Goal: Task Accomplishment & Management: Use online tool/utility

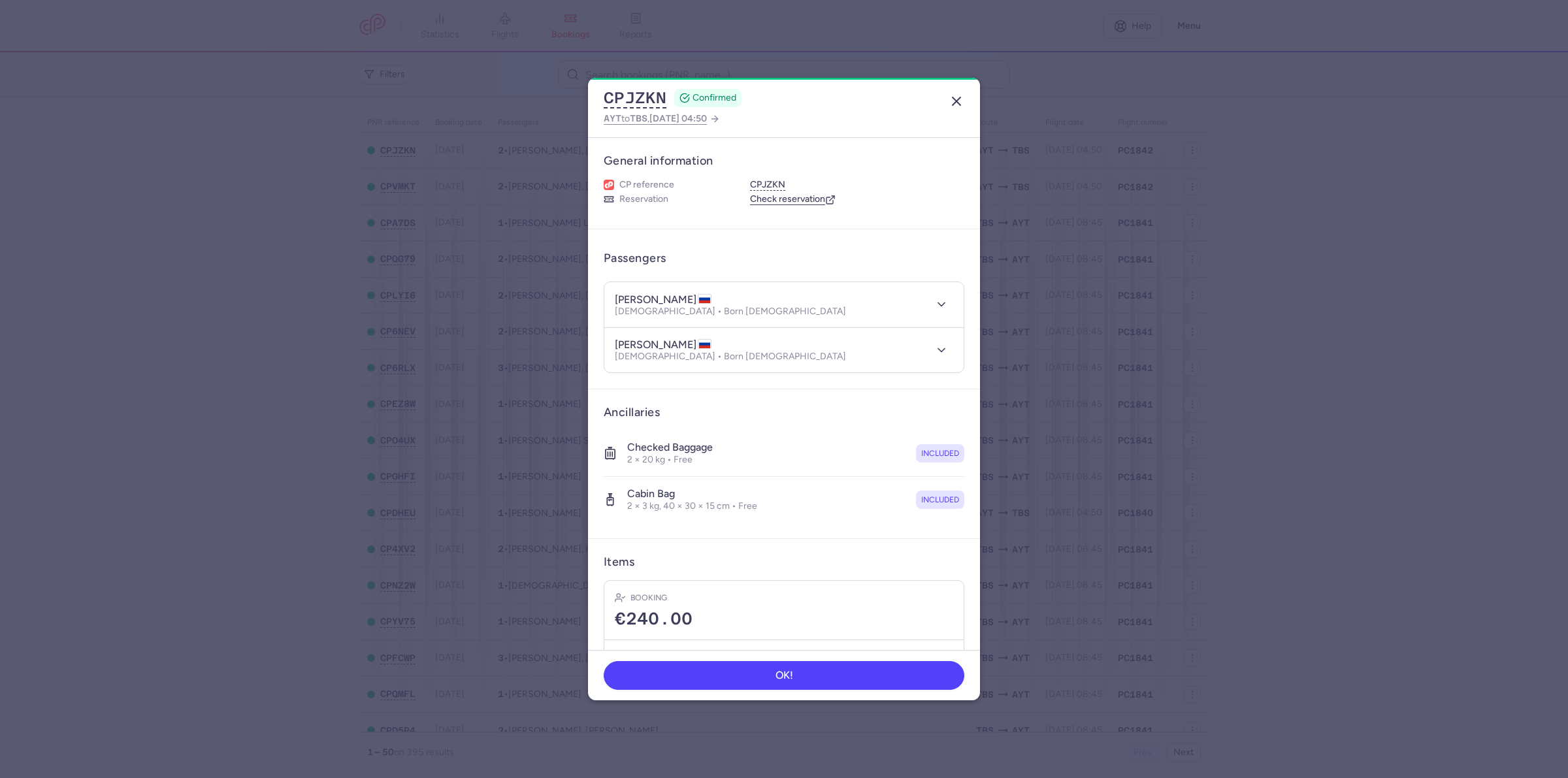
click at [955, 99] on line "button" at bounding box center [956, 101] width 8 height 8
click at [958, 99] on line "button" at bounding box center [956, 101] width 8 height 8
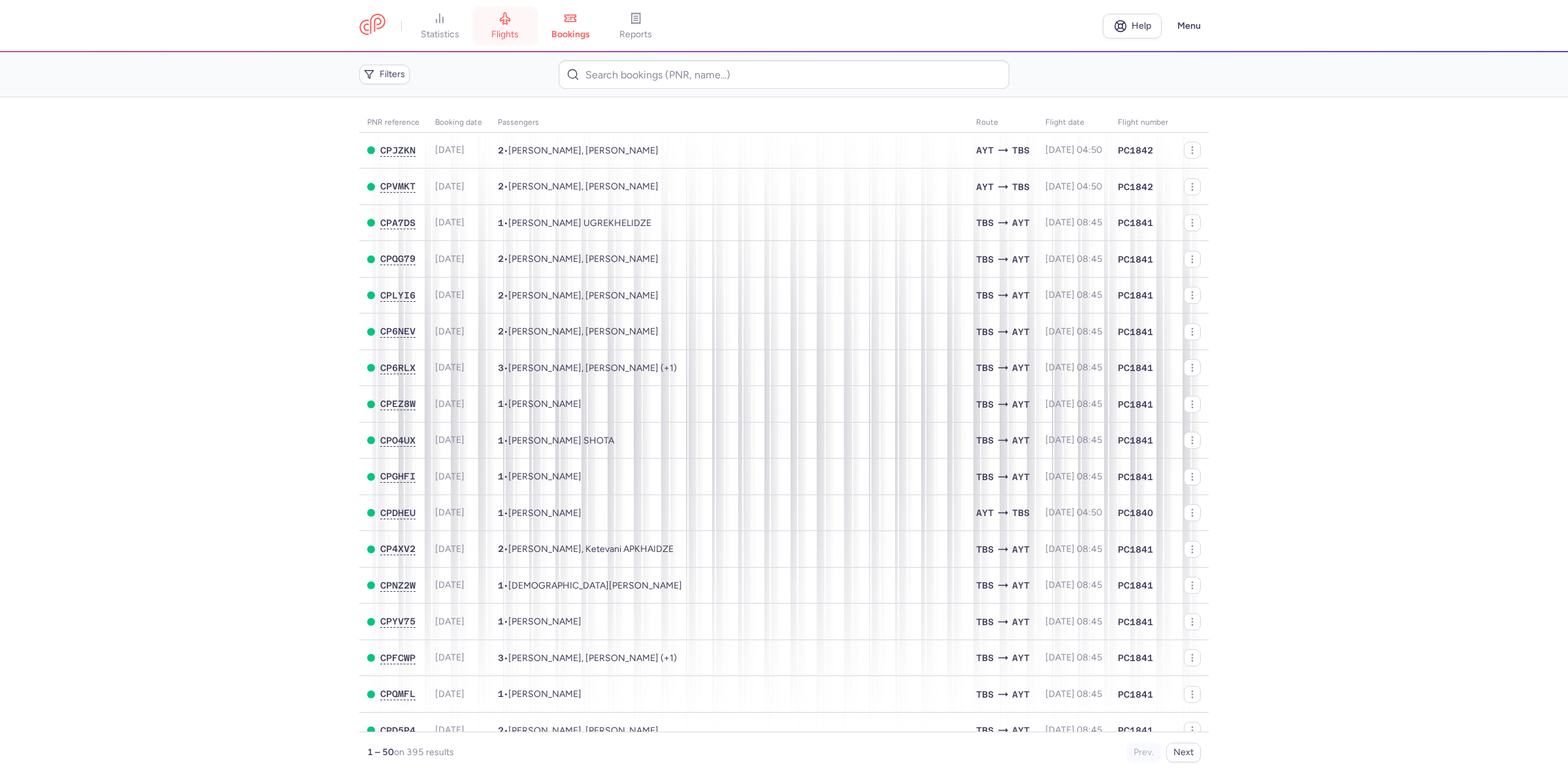
click at [512, 20] on icon at bounding box center [505, 18] width 13 height 13
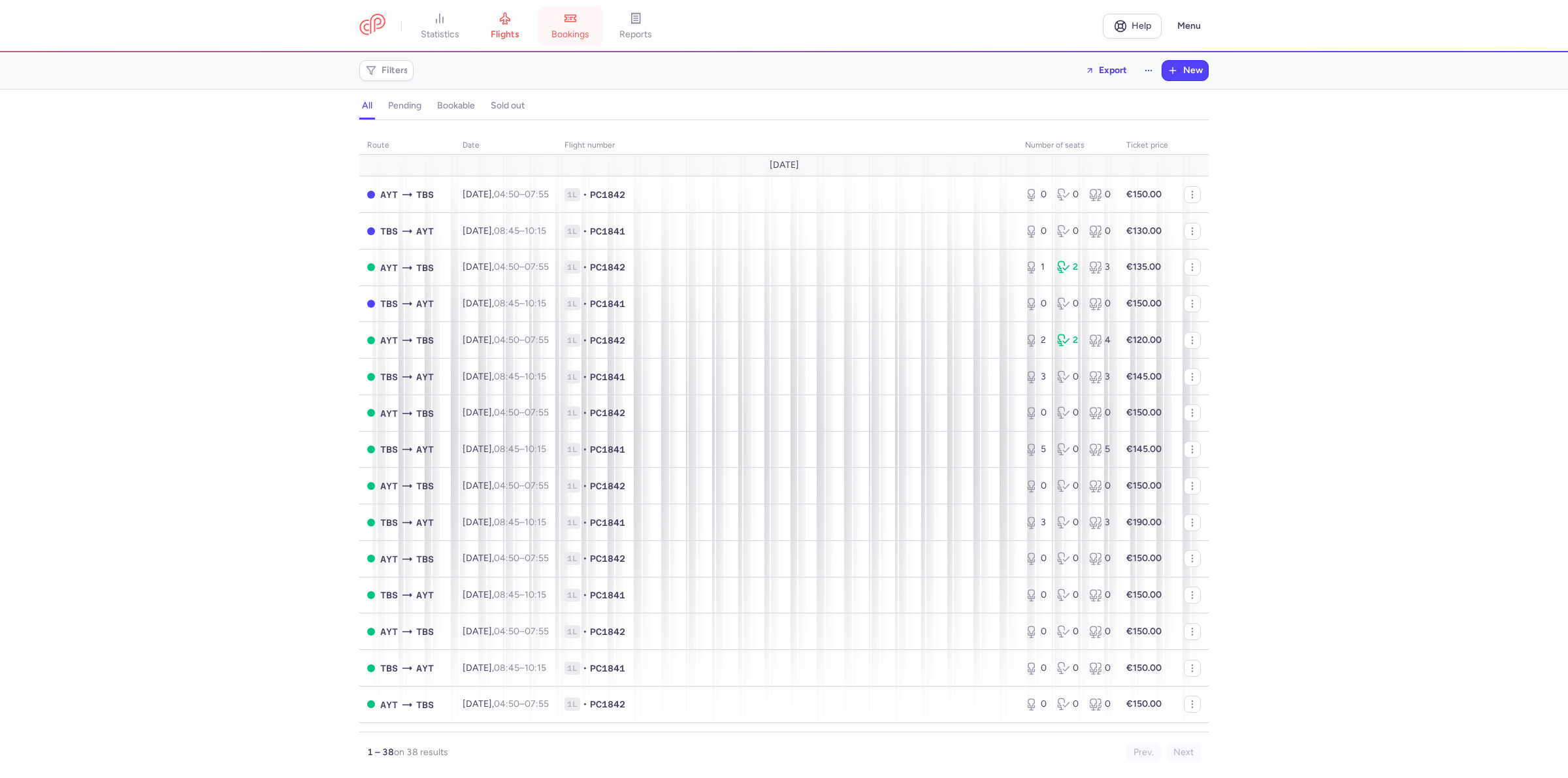
click at [575, 21] on icon at bounding box center [570, 18] width 11 height 7
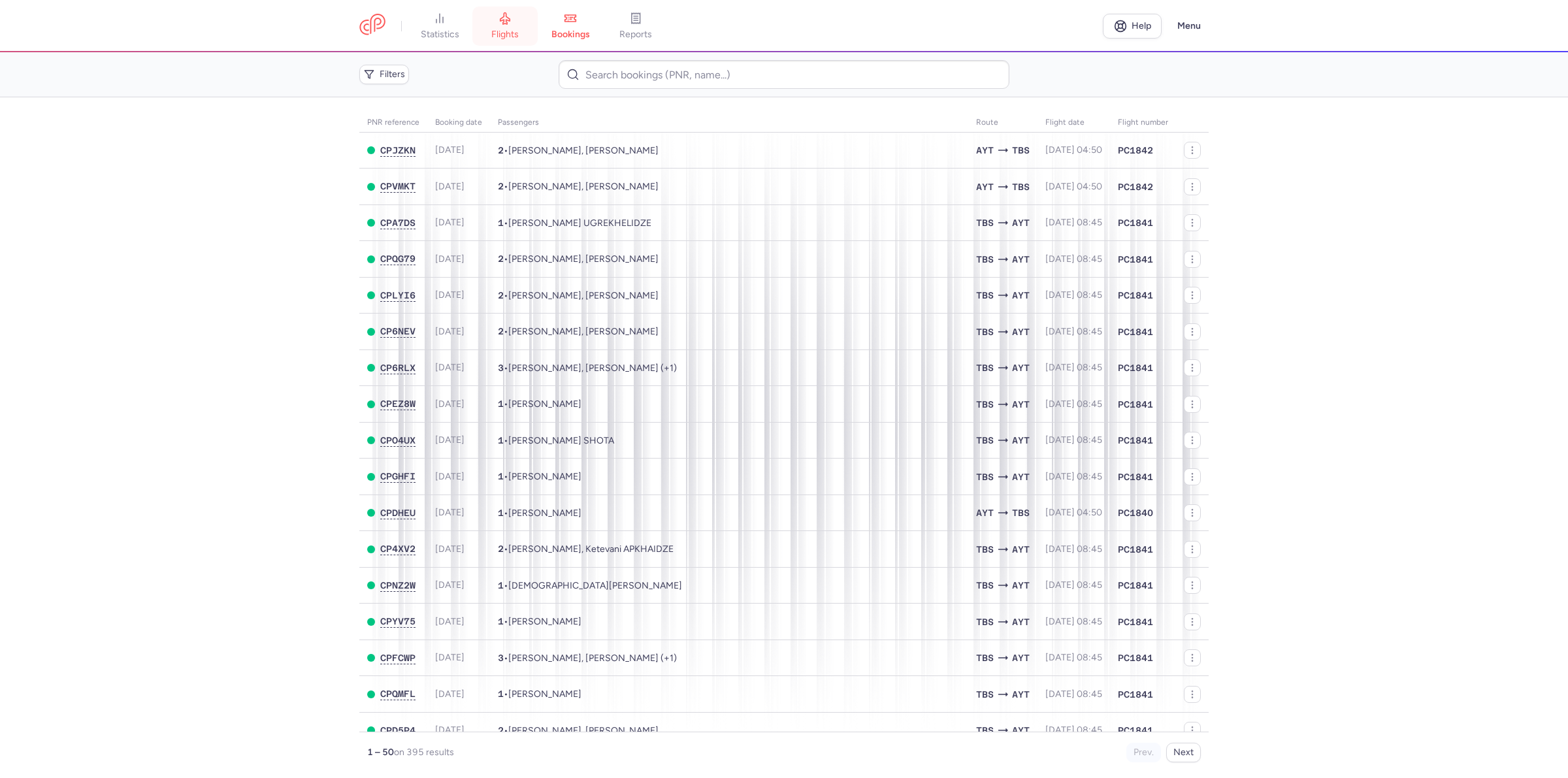
click at [497, 14] on link "flights" at bounding box center [505, 26] width 66 height 29
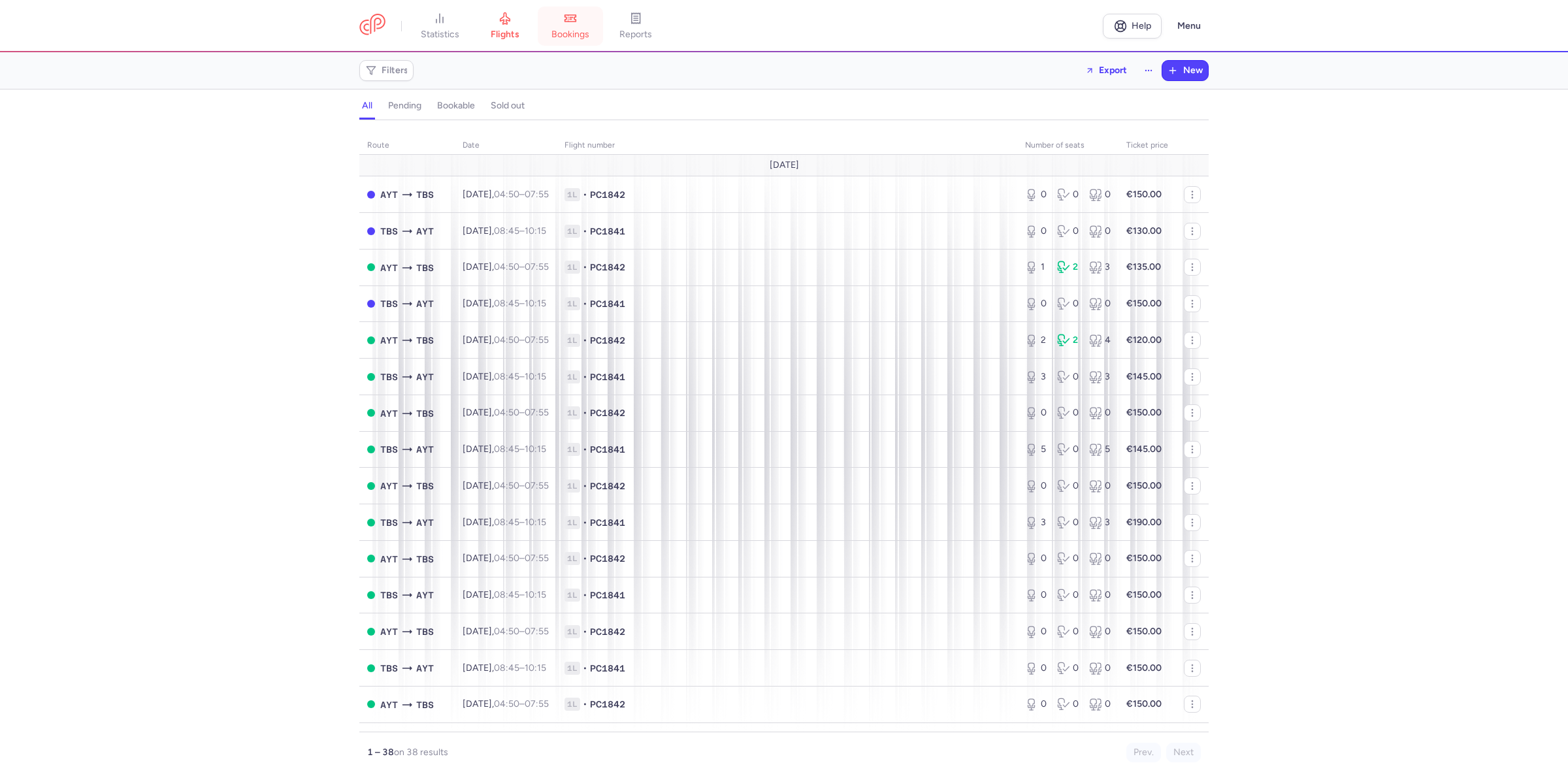
click at [576, 23] on icon at bounding box center [570, 18] width 13 height 13
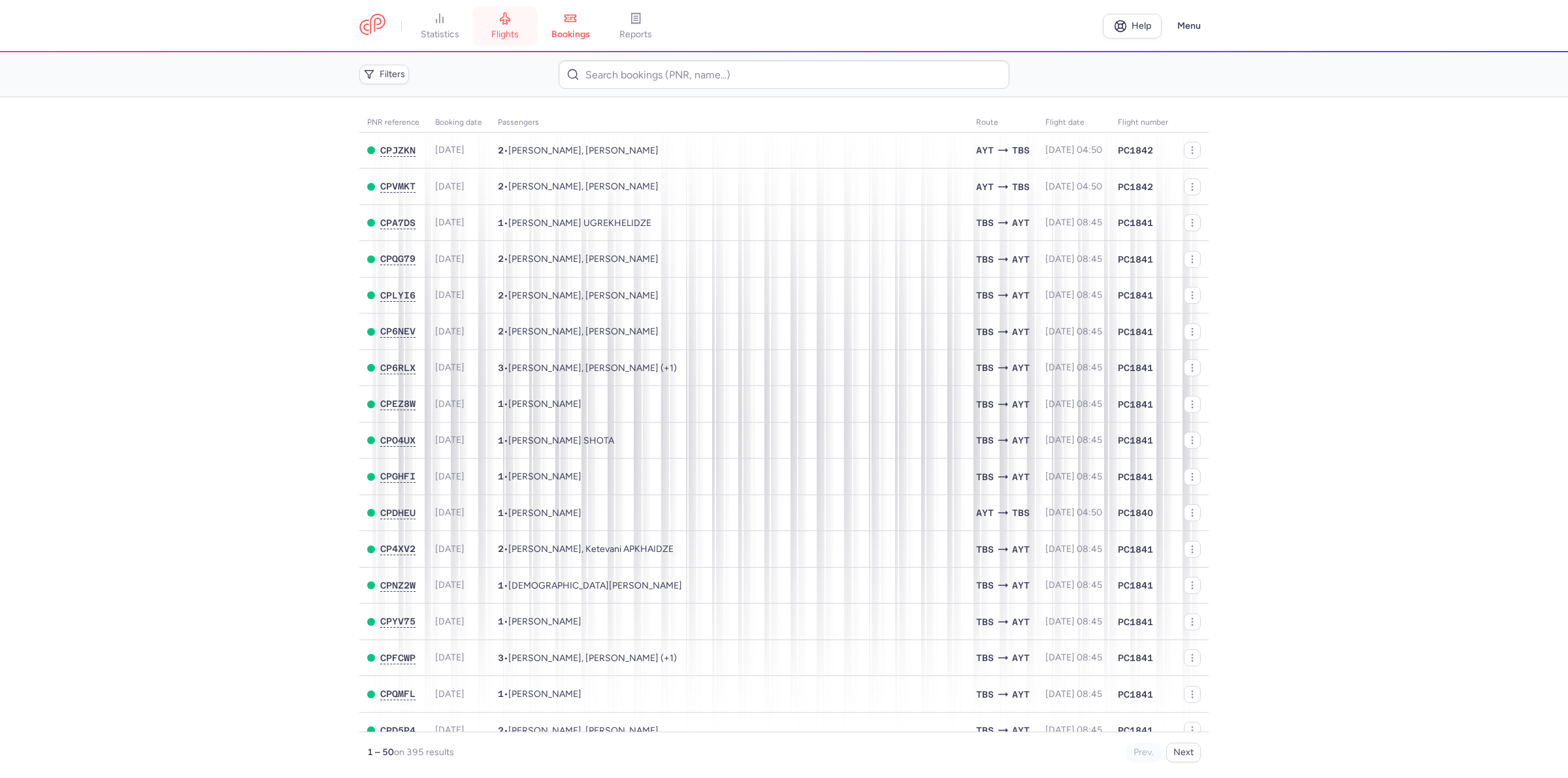
click at [505, 25] on link "flights" at bounding box center [505, 26] width 66 height 29
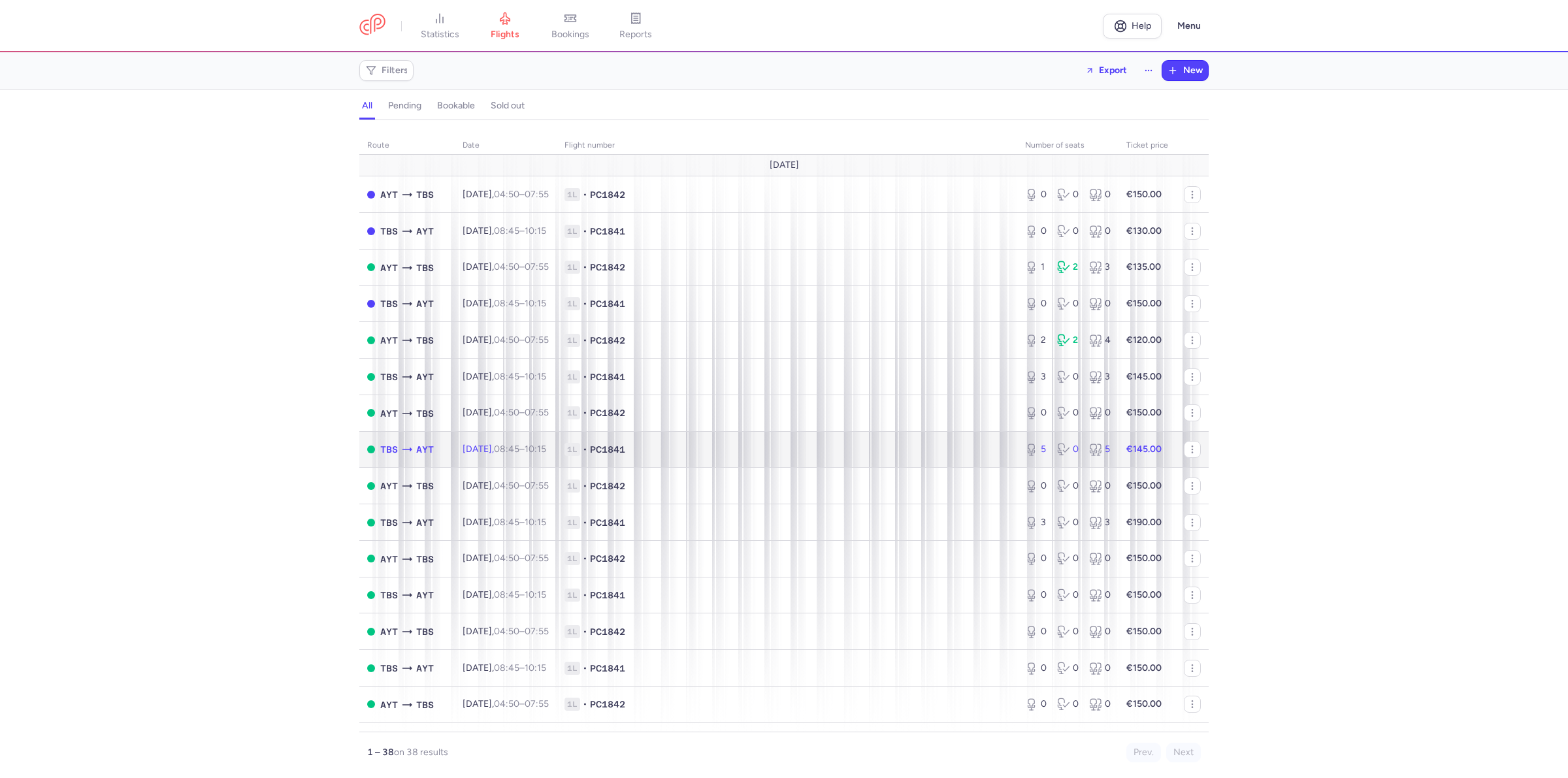
click at [557, 451] on td "Sat, 16 Aug, 08:45 – 10:15 +0" at bounding box center [506, 449] width 102 height 37
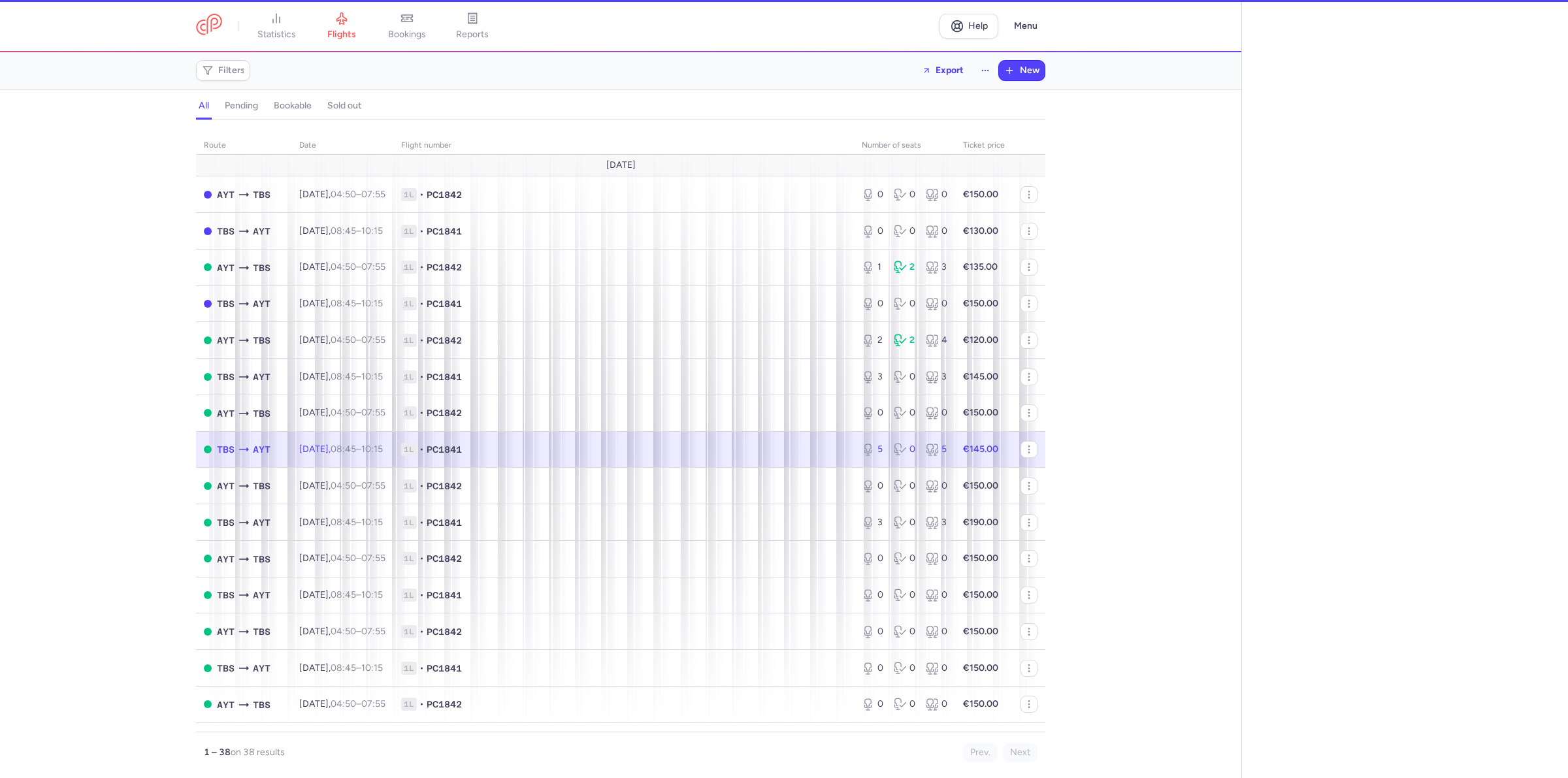
select select "hours"
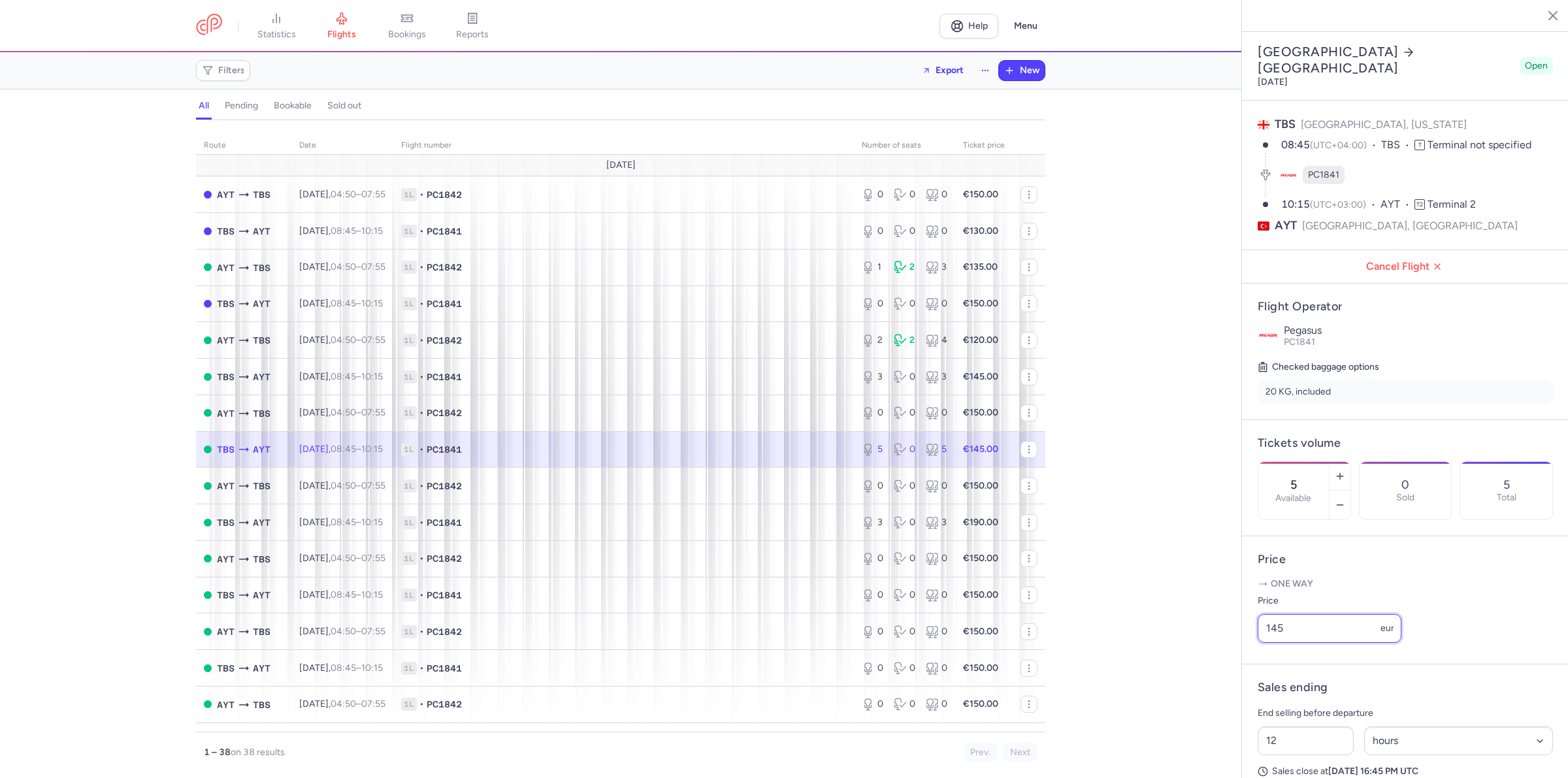
drag, startPoint x: 1307, startPoint y: 648, endPoint x: 1203, endPoint y: 657, distance: 104.4
click at [1208, 654] on div "statistics flights bookings reports Help Menu Filters Export New all pending bo…" at bounding box center [784, 389] width 1568 height 778
type input "125"
click at [1298, 752] on span "Save changes" at bounding box center [1301, 752] width 65 height 12
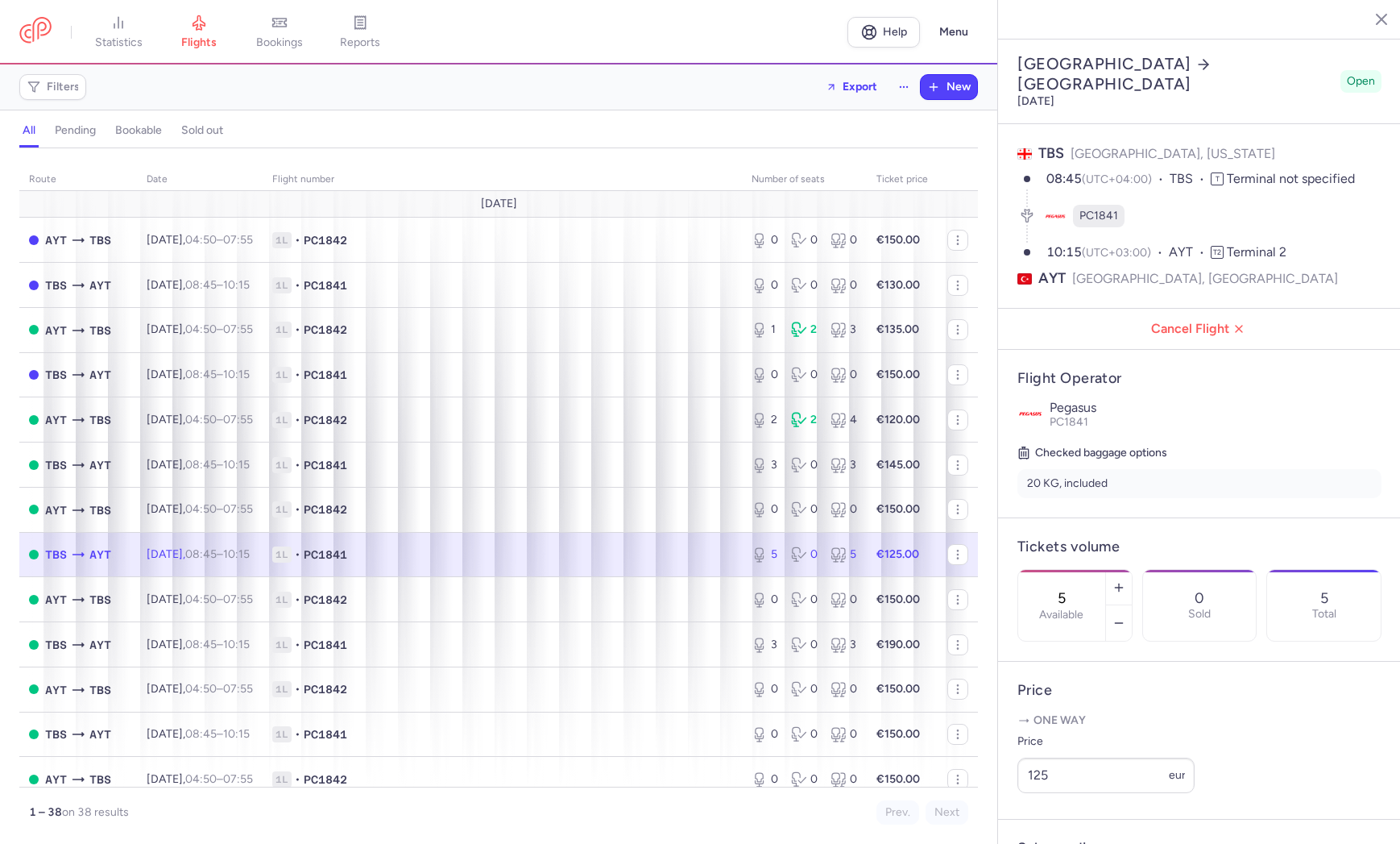
select select "hours"
click at [274, 26] on link "bookings" at bounding box center [280, 33] width 81 height 35
